Goal: Information Seeking & Learning: Learn about a topic

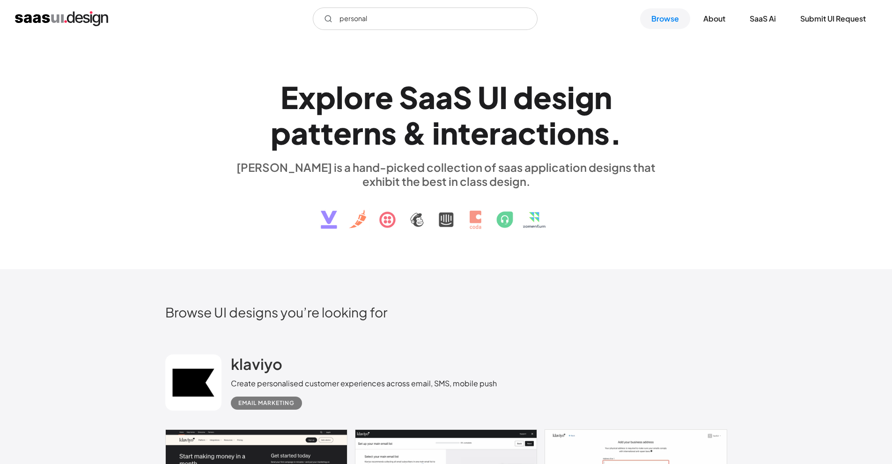
click at [389, 16] on input "personal" at bounding box center [425, 18] width 225 height 22
type input "personal"
click at [658, 13] on link "Browse" at bounding box center [665, 18] width 50 height 21
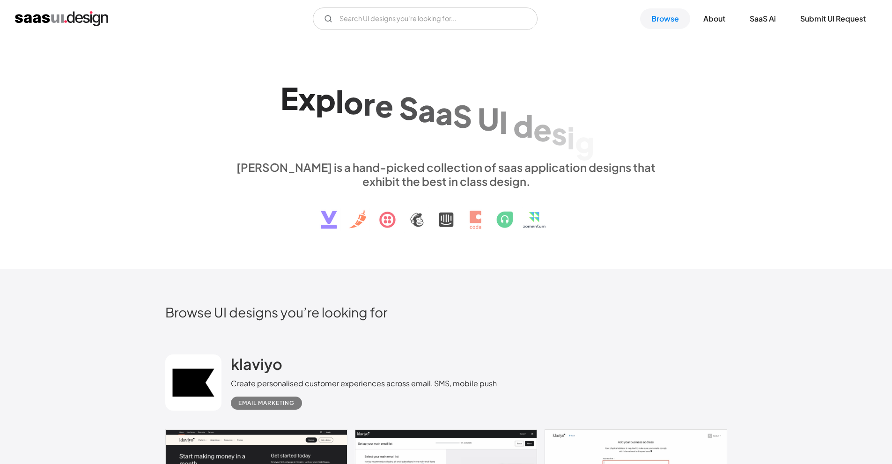
click at [660, 15] on link "Browse" at bounding box center [665, 18] width 50 height 21
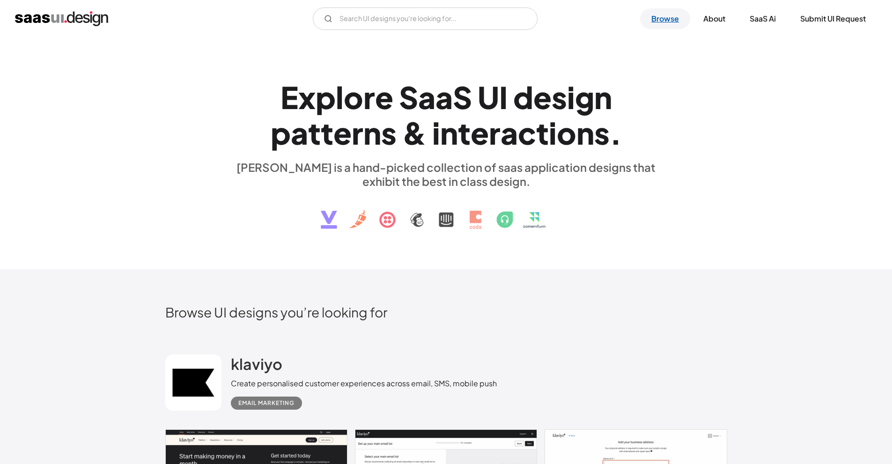
click at [658, 22] on link "Browse" at bounding box center [665, 18] width 50 height 21
